Goal: Navigation & Orientation: Find specific page/section

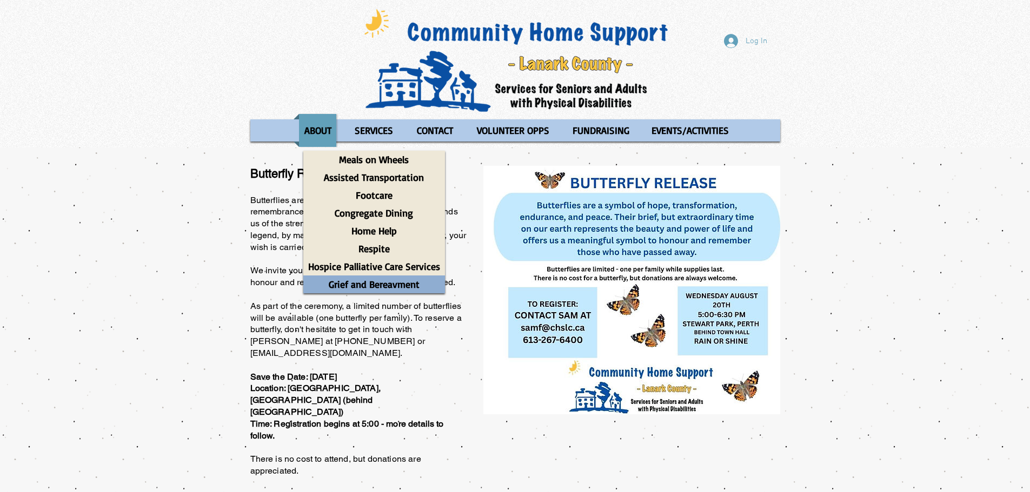
click at [370, 285] on p "Grief and Bereavment" at bounding box center [374, 285] width 101 height 18
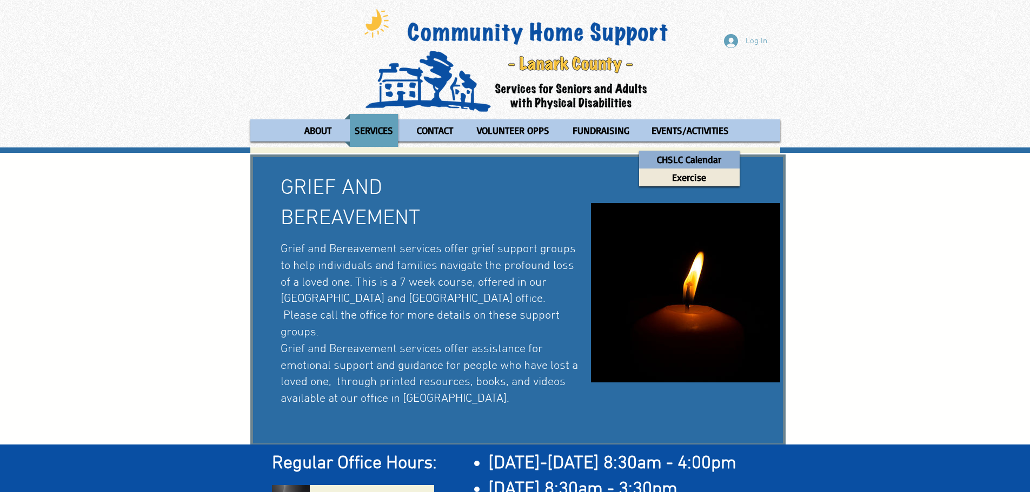
click at [691, 163] on p "CHSLC Calendar" at bounding box center [689, 160] width 74 height 18
